Goal: Navigation & Orientation: Find specific page/section

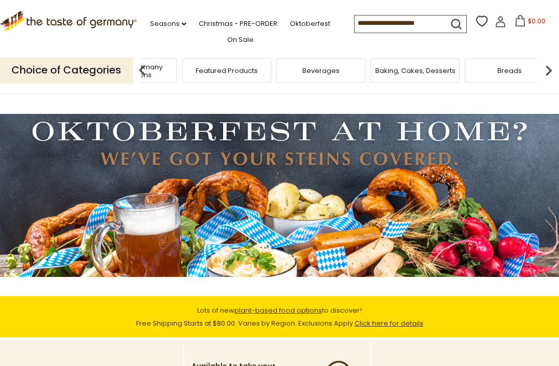
click at [174, 72] on span "Taste of Germany Collections" at bounding box center [132, 71] width 83 height 16
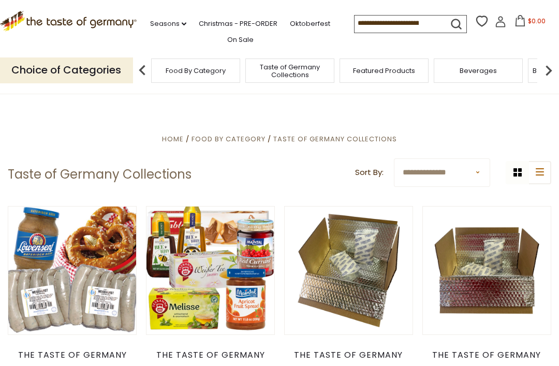
click at [142, 70] on img at bounding box center [142, 70] width 21 height 21
click at [142, 63] on img at bounding box center [142, 70] width 21 height 21
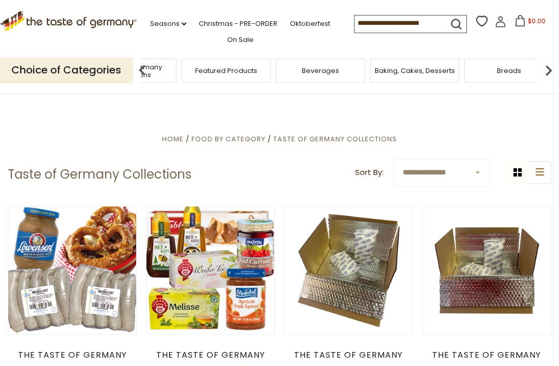
click at [173, 71] on span "Taste of Germany Collections" at bounding box center [132, 71] width 83 height 16
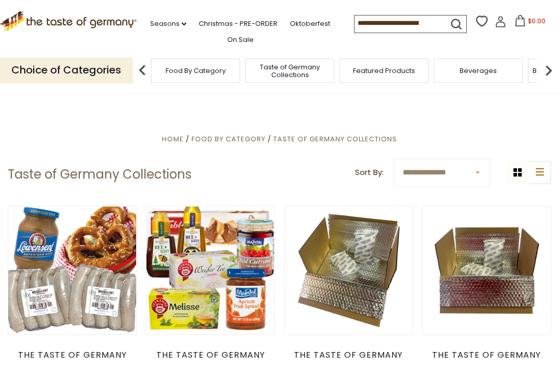
click at [248, 69] on span "Taste of Germany Collections" at bounding box center [289, 71] width 83 height 16
click at [232, 138] on span "Food By Category" at bounding box center [228, 139] width 74 height 10
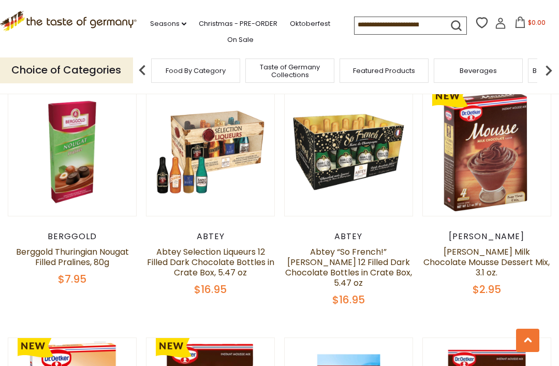
scroll to position [598, 0]
